Goal: Check status: Check status

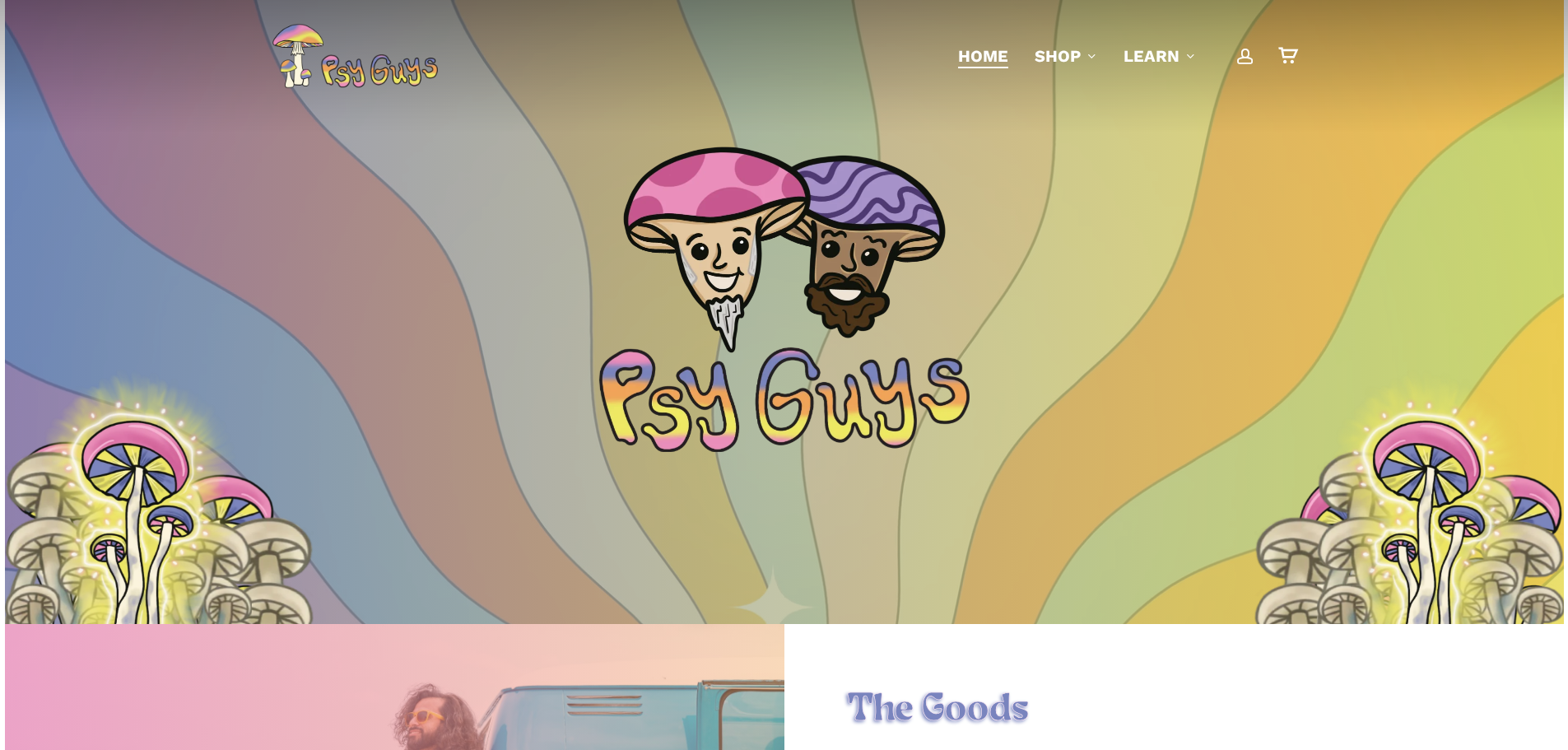
click at [1246, 55] on span "Main Menu" at bounding box center [1245, 56] width 17 height 17
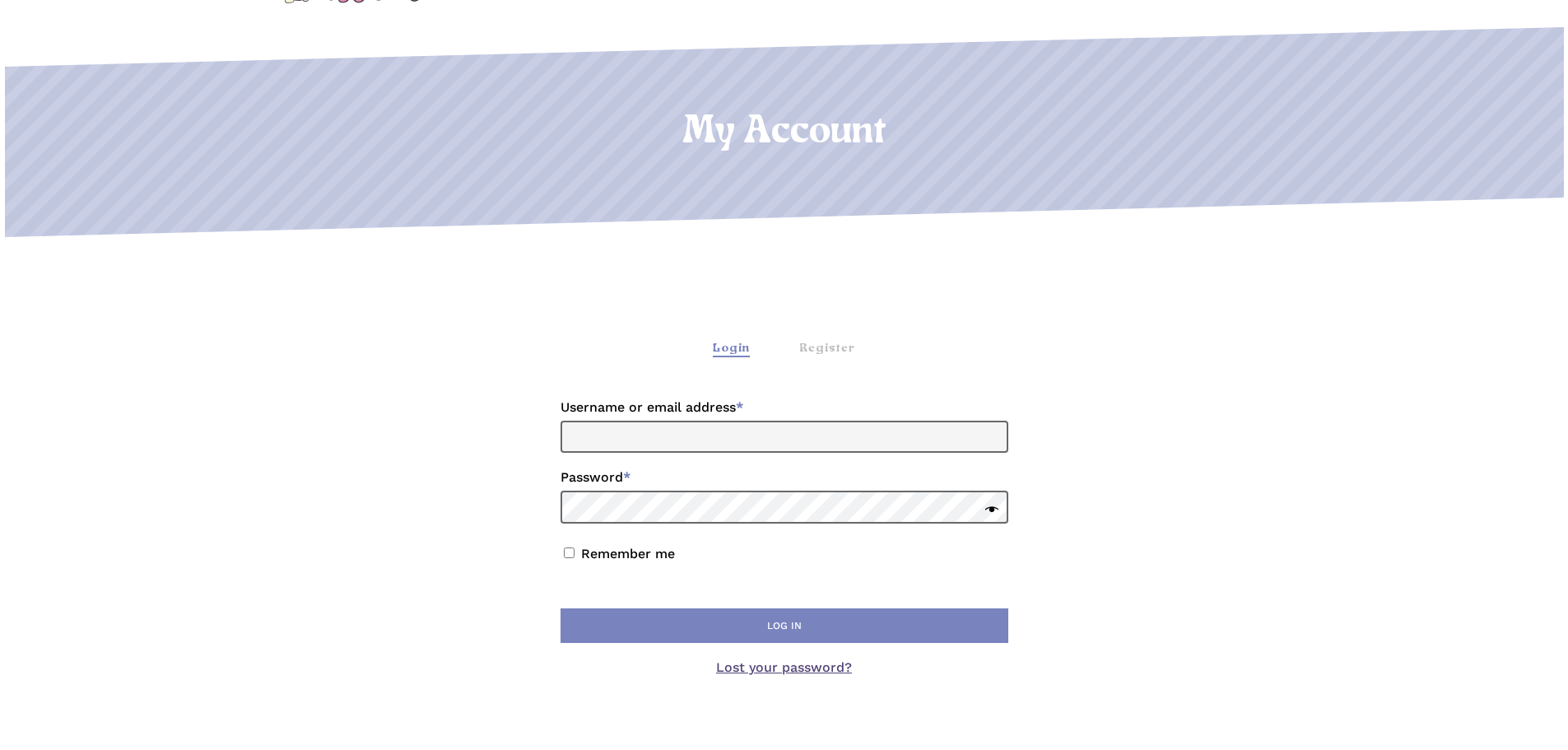
scroll to position [165, 0]
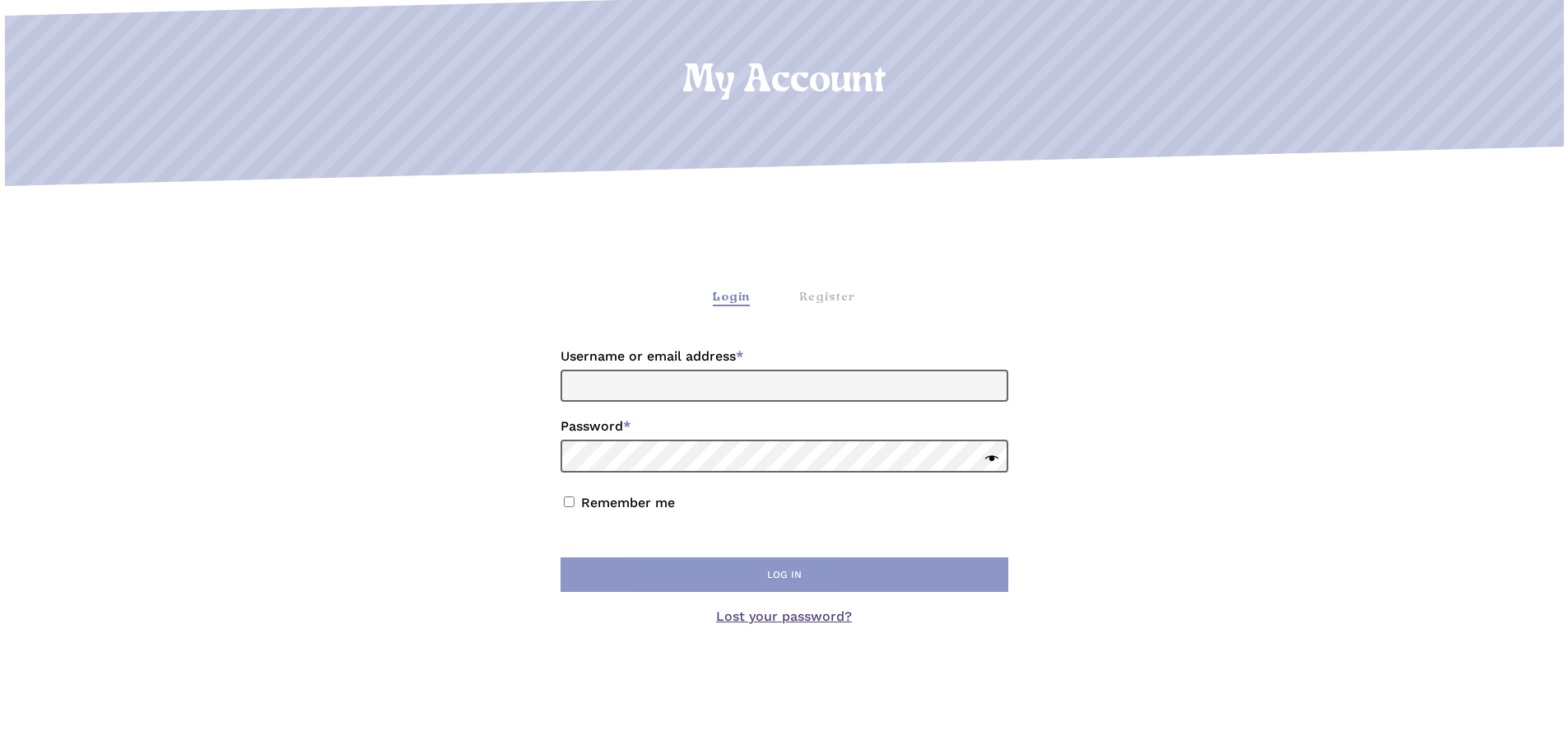
type input "**********"
click at [713, 563] on button "Log in" at bounding box center [784, 573] width 448 height 35
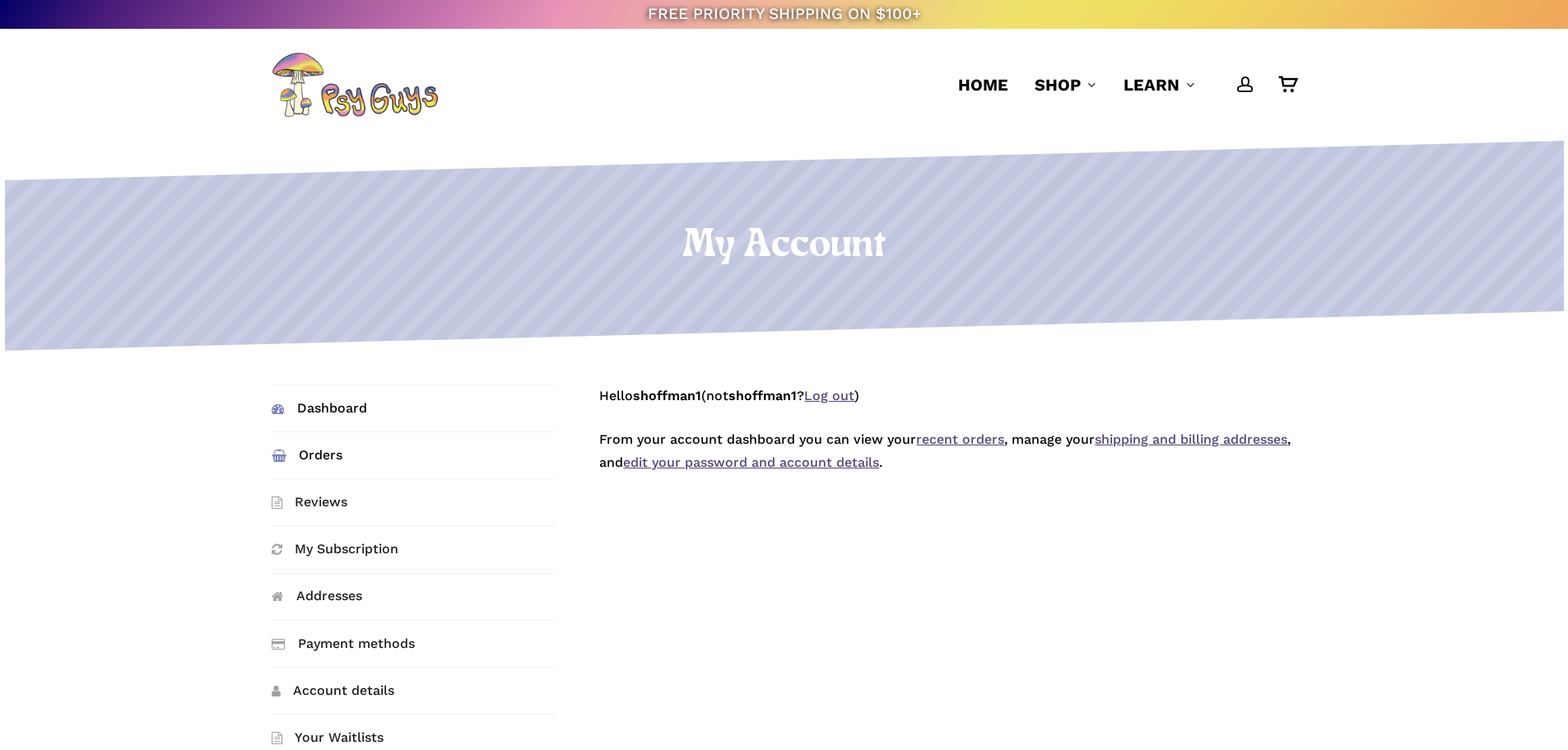
click at [295, 465] on link "Orders" at bounding box center [413, 454] width 283 height 46
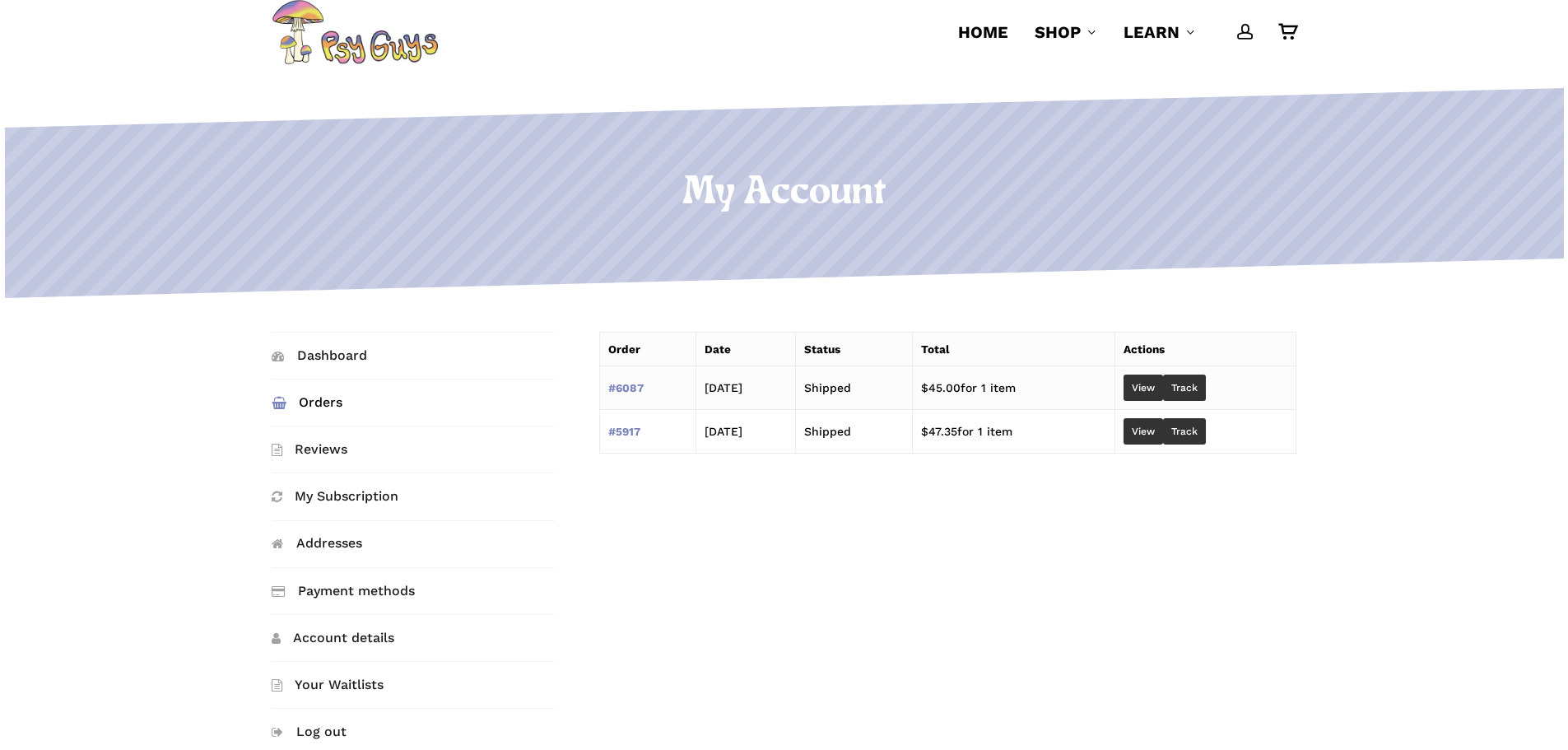
scroll to position [82, 0]
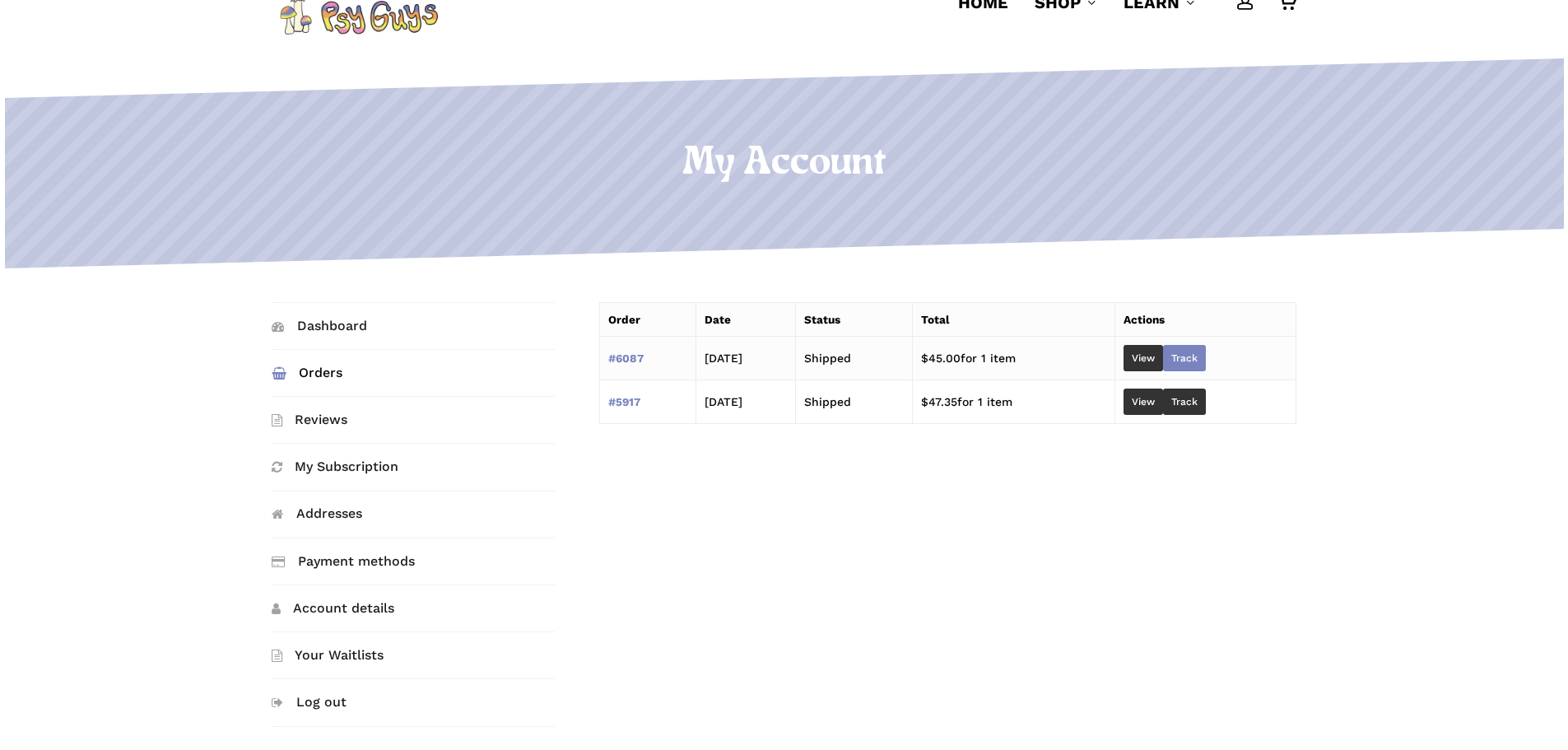
click at [1206, 355] on link "Track" at bounding box center [1184, 358] width 43 height 27
